Goal: Task Accomplishment & Management: Manage account settings

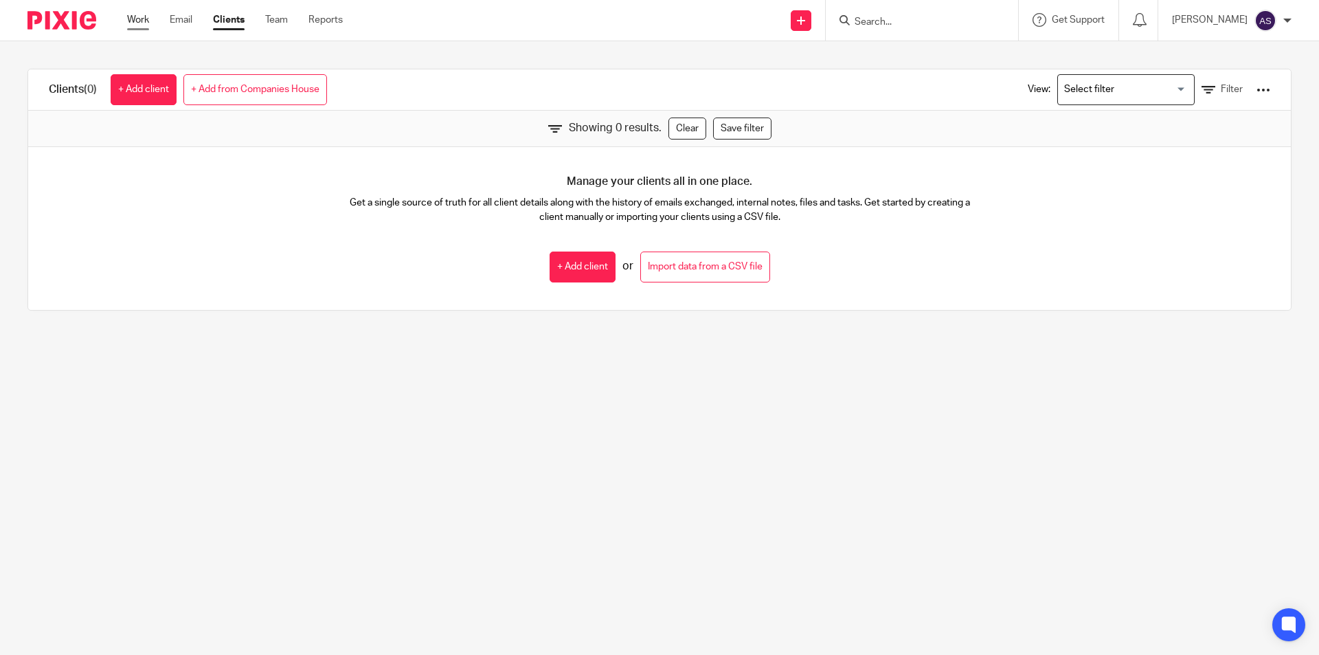
click at [148, 19] on link "Work" at bounding box center [138, 20] width 22 height 14
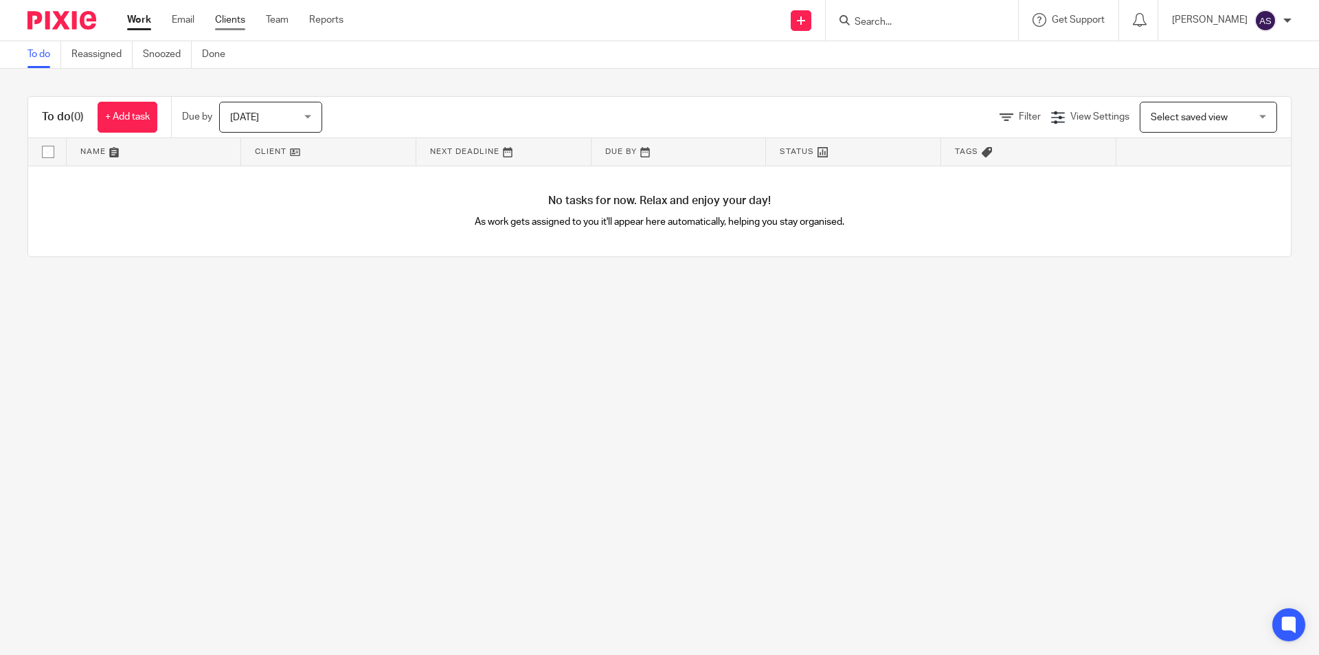
click at [235, 23] on link "Clients" at bounding box center [230, 20] width 30 height 14
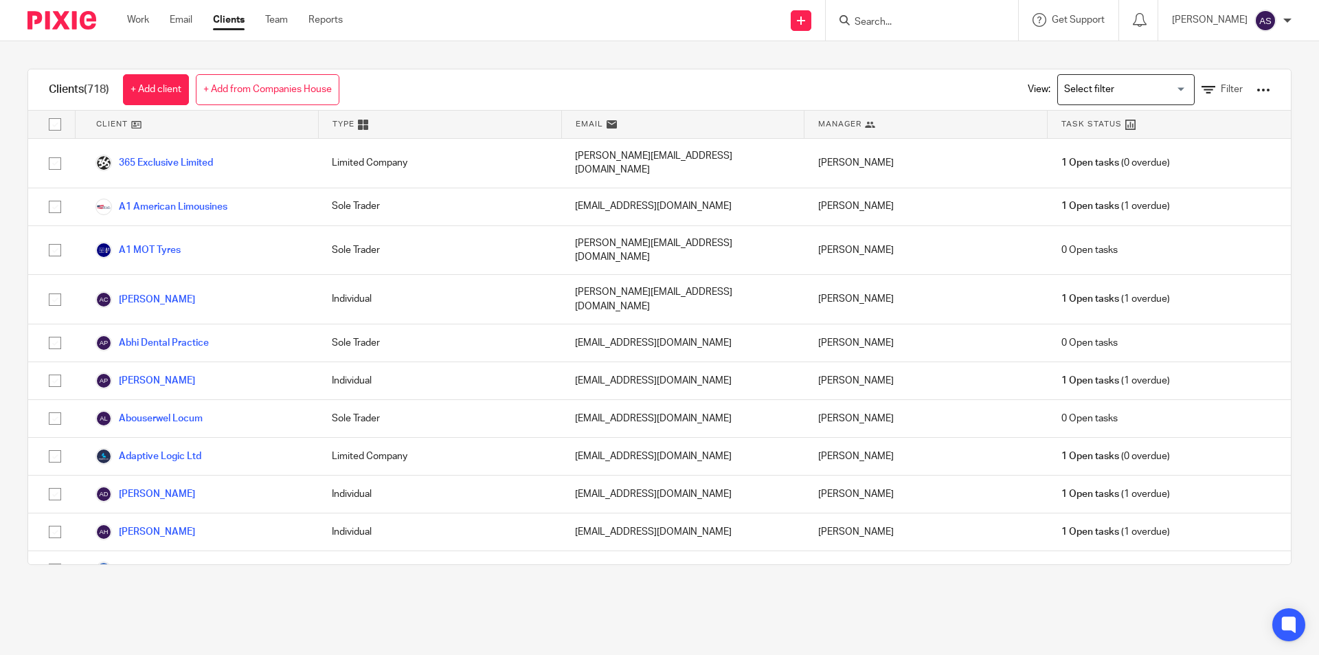
click at [1269, 28] on img at bounding box center [1265, 21] width 22 height 22
click at [1227, 103] on li "Logout" at bounding box center [1238, 96] width 91 height 20
